Goal: Information Seeking & Learning: Learn about a topic

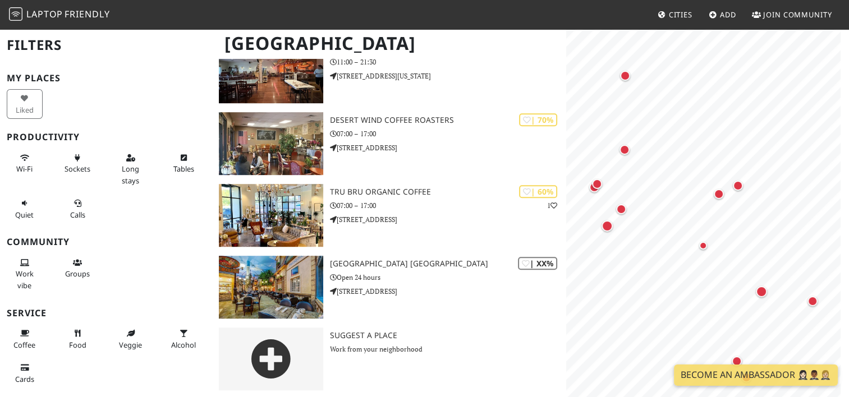
scroll to position [775, 0]
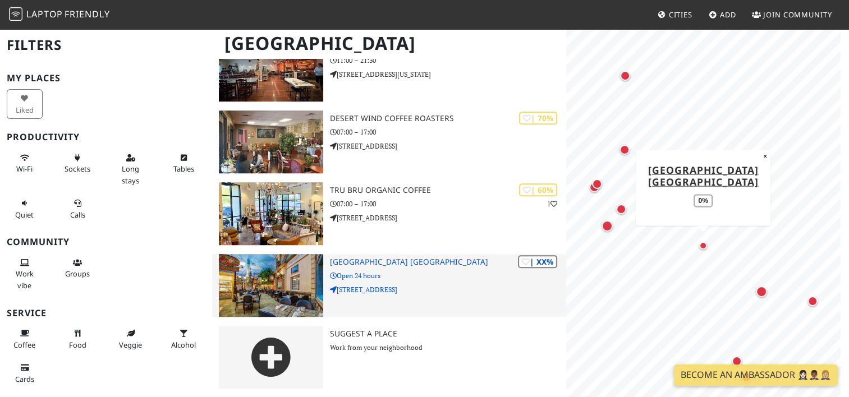
click at [368, 262] on h3 "[GEOGRAPHIC_DATA] [GEOGRAPHIC_DATA]" at bounding box center [448, 262] width 236 height 10
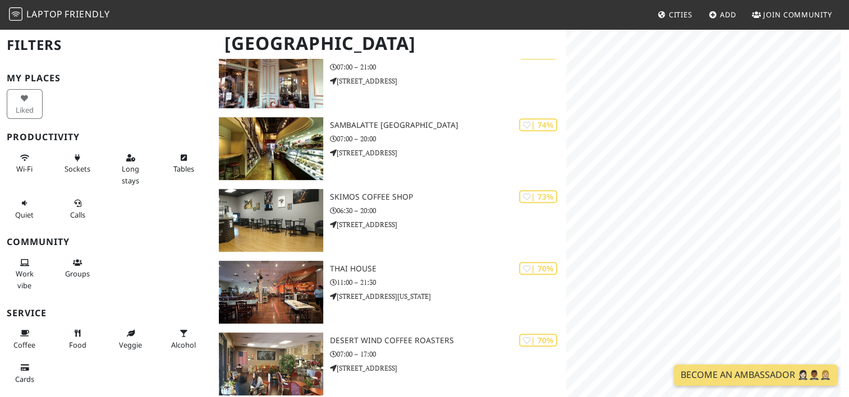
scroll to position [550, 0]
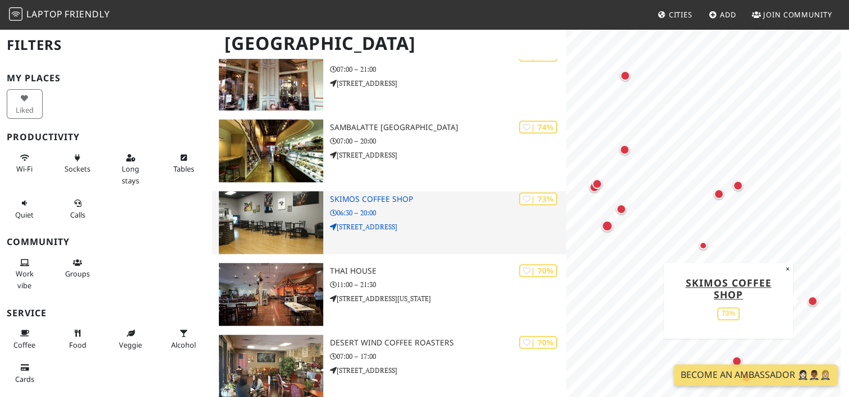
click at [365, 198] on h3 "Skimos Coffee Shop" at bounding box center [448, 200] width 236 height 10
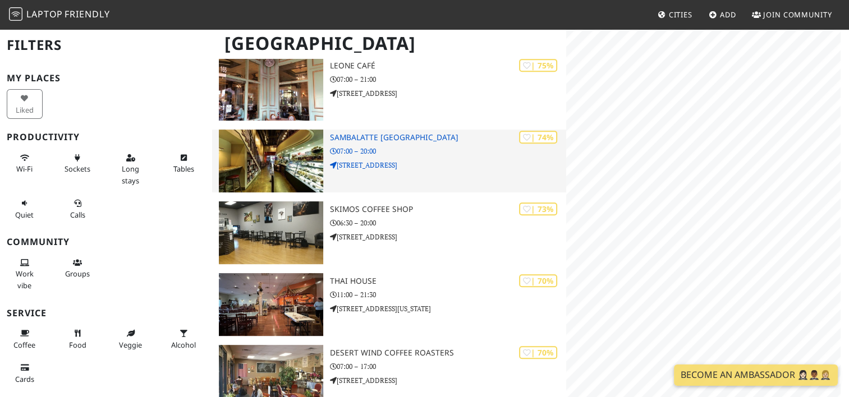
scroll to position [550, 0]
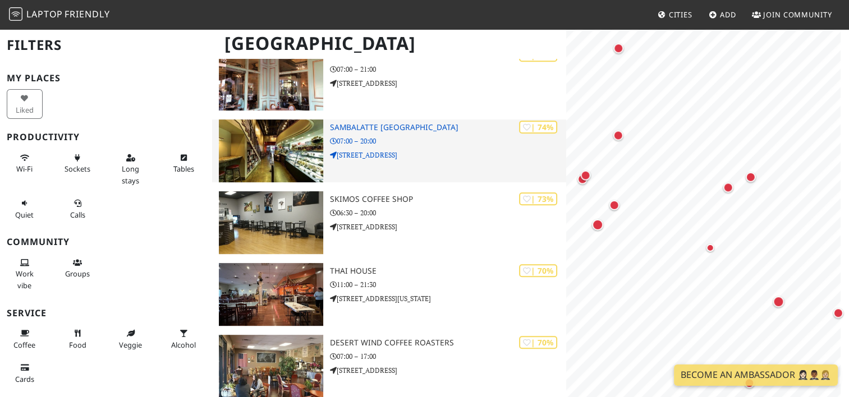
click at [378, 128] on h3 "Sambalatte [GEOGRAPHIC_DATA]" at bounding box center [448, 128] width 236 height 10
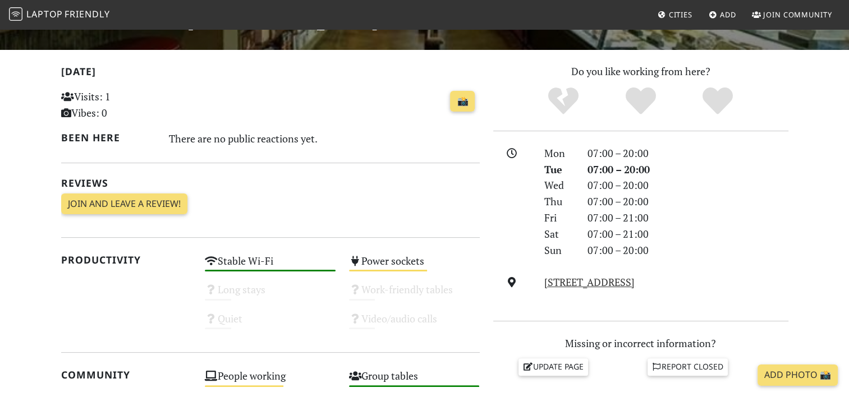
scroll to position [337, 0]
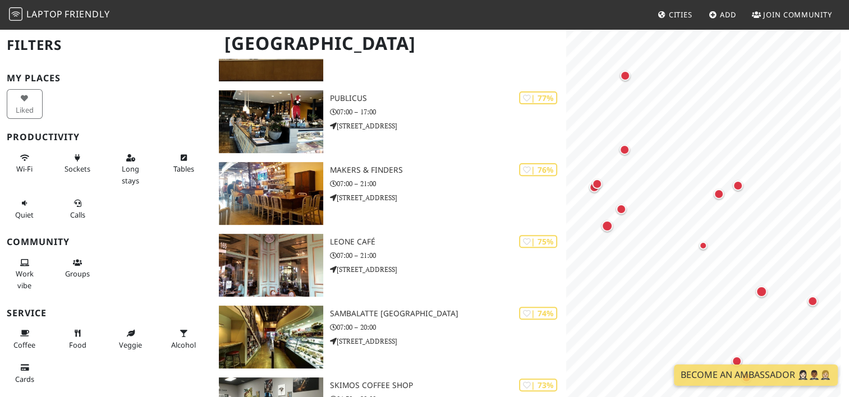
scroll to position [438, 0]
